Goal: Information Seeking & Learning: Find specific fact

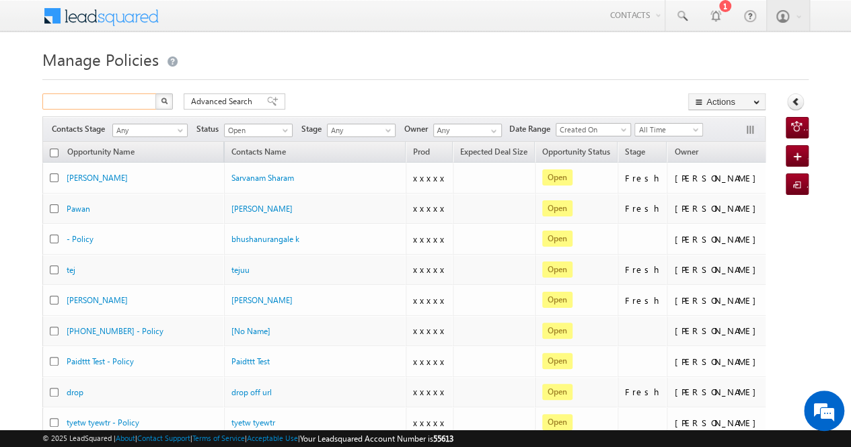
click at [113, 104] on input "text" at bounding box center [99, 101] width 115 height 16
paste input "9529661037"
type input "9529661037"
click at [155, 93] on button "button" at bounding box center [163, 101] width 17 height 16
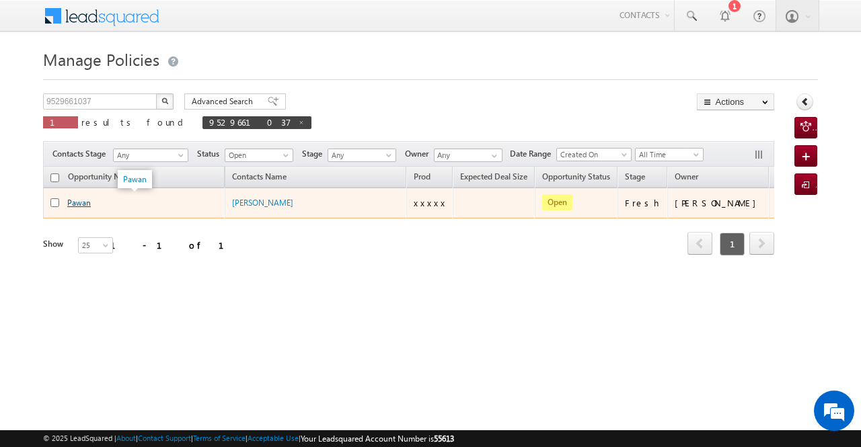
click at [73, 204] on link "Pawan" at bounding box center [79, 203] width 24 height 10
